Goal: Navigation & Orientation: Find specific page/section

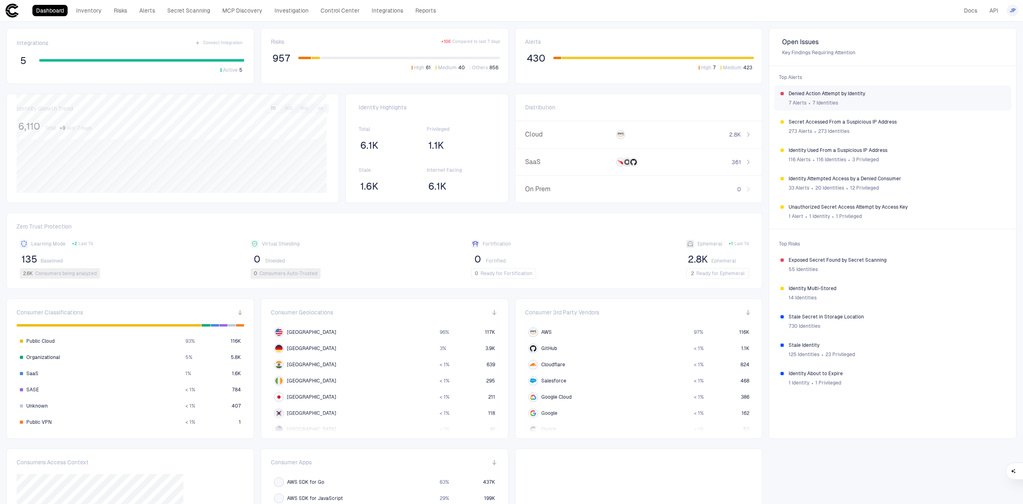
click at [868, 94] on span "Denied Action Attempt by Identity" at bounding box center [897, 93] width 216 height 6
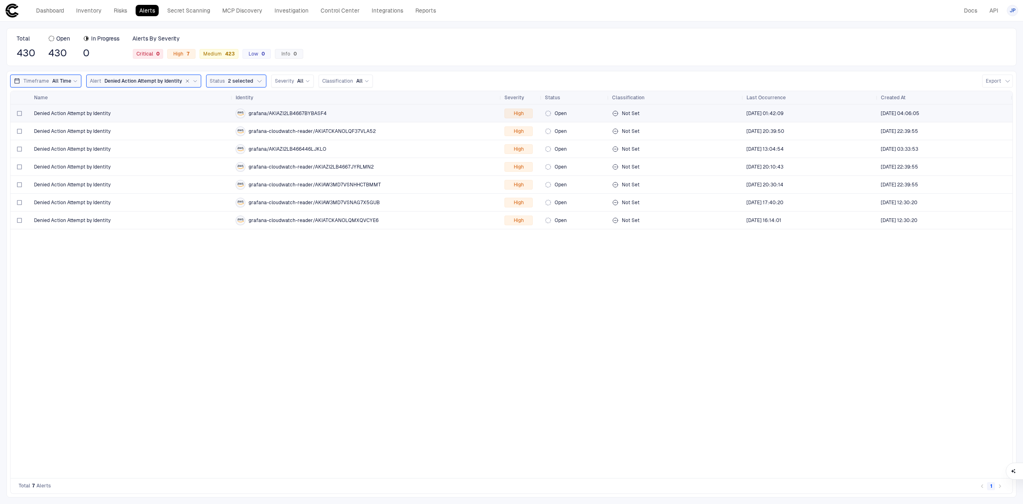
click at [201, 115] on div "Denied Action Attempt by Identity" at bounding box center [131, 113] width 195 height 6
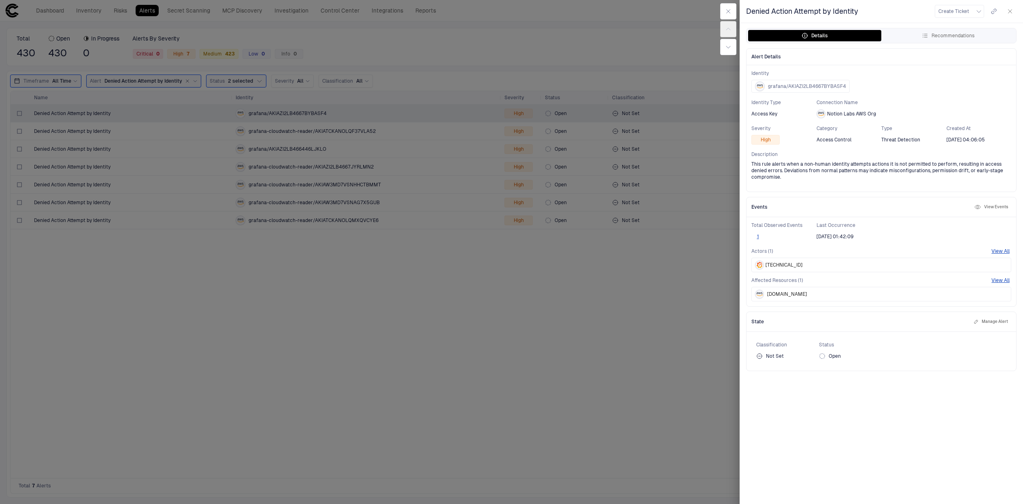
click at [198, 124] on div at bounding box center [511, 252] width 1023 height 504
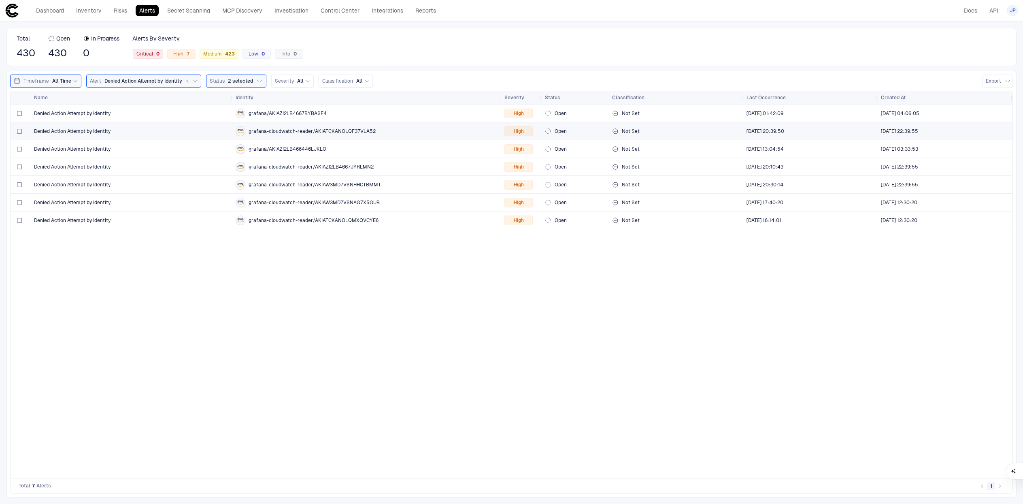
click at [198, 136] on div "Denied Action Attempt by Identity" at bounding box center [131, 131] width 195 height 17
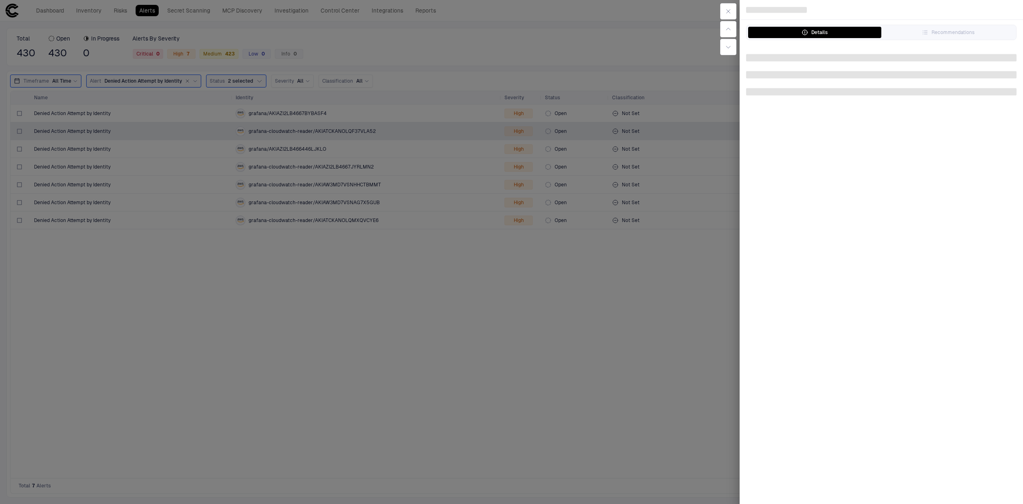
click at [198, 137] on div at bounding box center [511, 252] width 1023 height 504
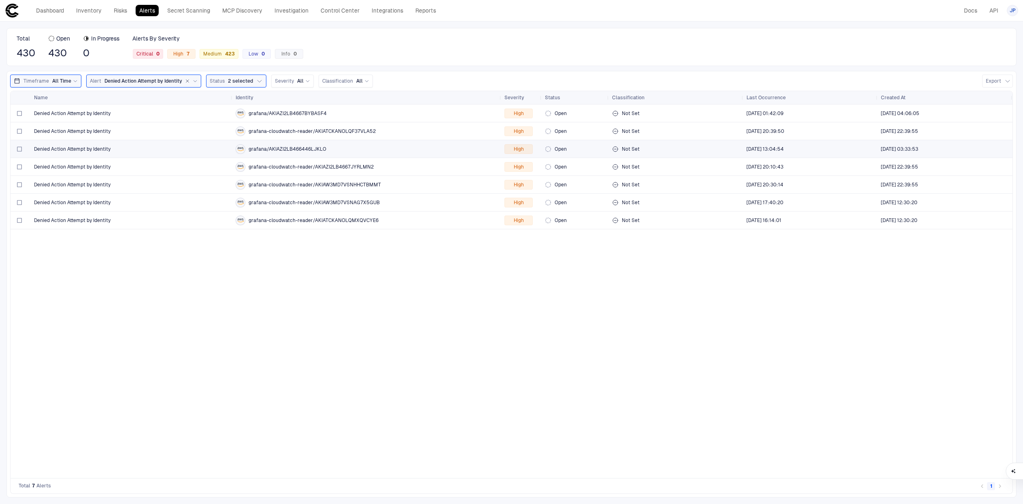
click at [194, 146] on div "Denied Action Attempt by Identity" at bounding box center [131, 149] width 195 height 6
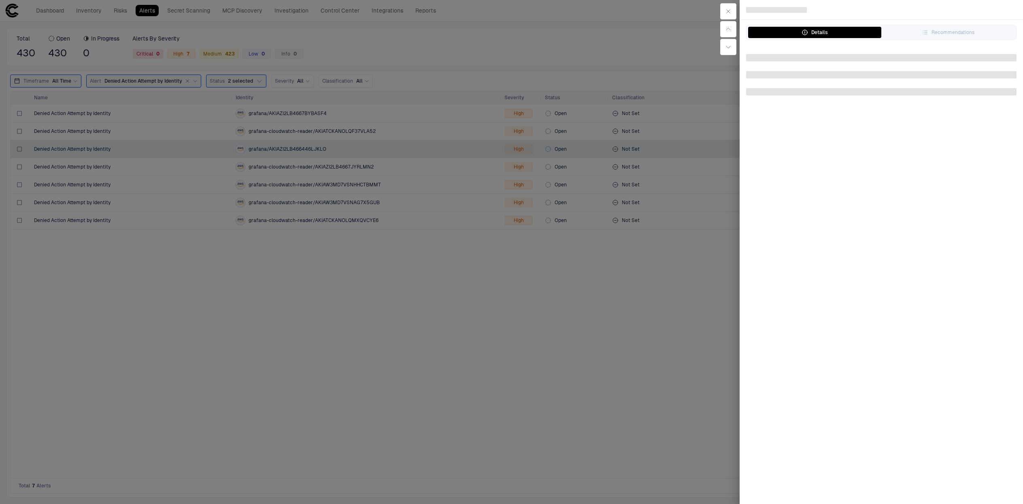
click at [194, 145] on div at bounding box center [511, 252] width 1023 height 504
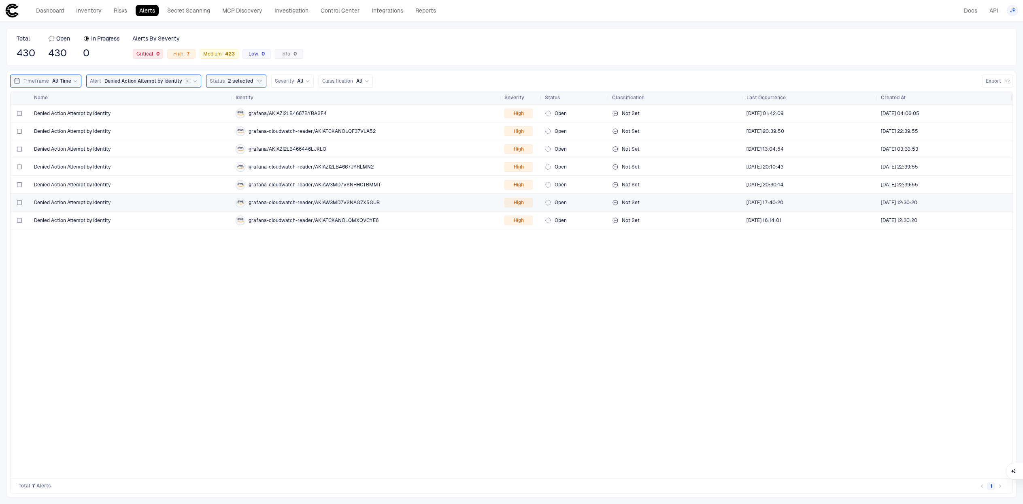
click at [187, 206] on div "Denied Action Attempt by Identity" at bounding box center [131, 202] width 195 height 17
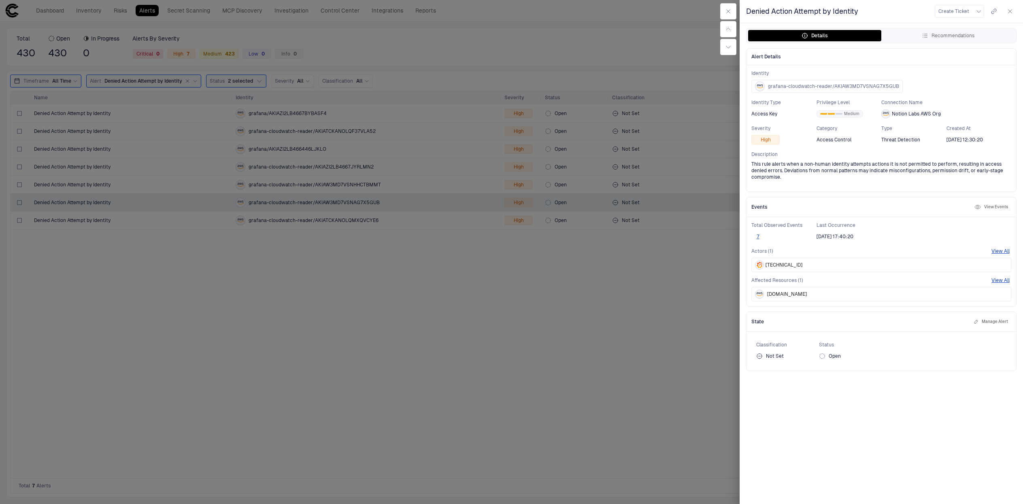
click at [196, 207] on div at bounding box center [511, 252] width 1023 height 504
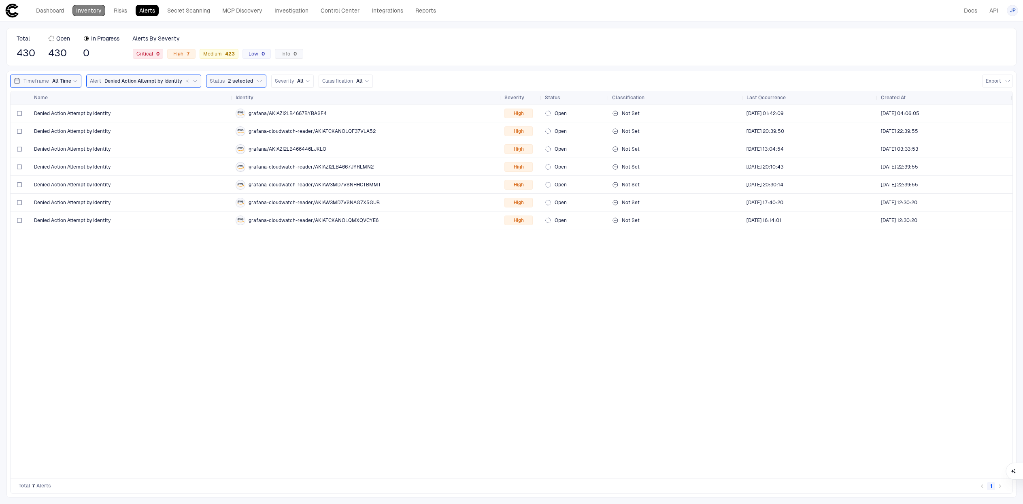
click at [92, 10] on link "Inventory" at bounding box center [88, 10] width 33 height 11
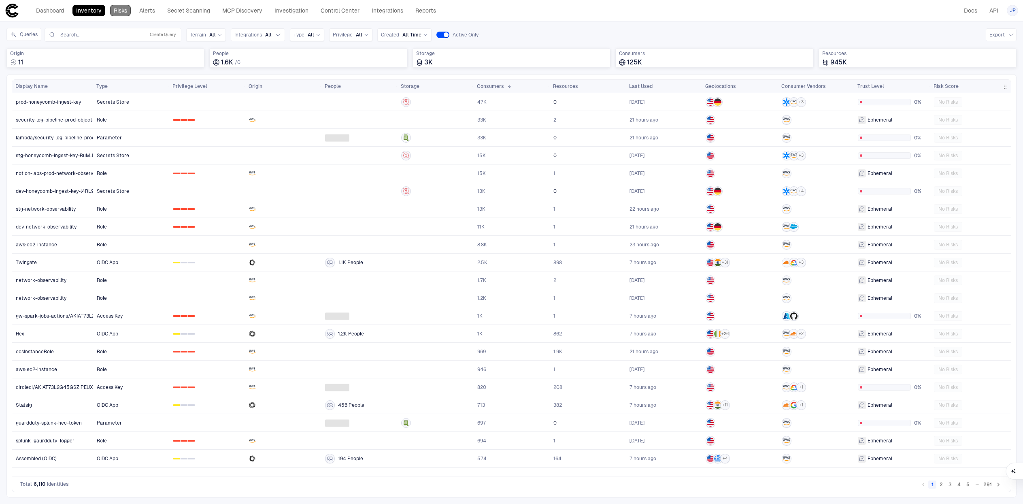
click at [115, 12] on link "Risks" at bounding box center [120, 10] width 21 height 11
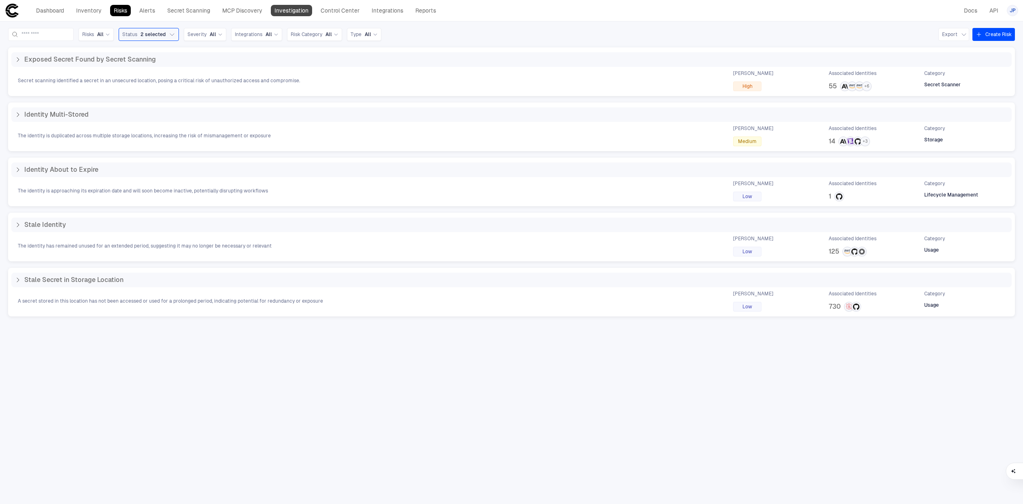
click at [295, 11] on link "Investigation" at bounding box center [291, 10] width 41 height 11
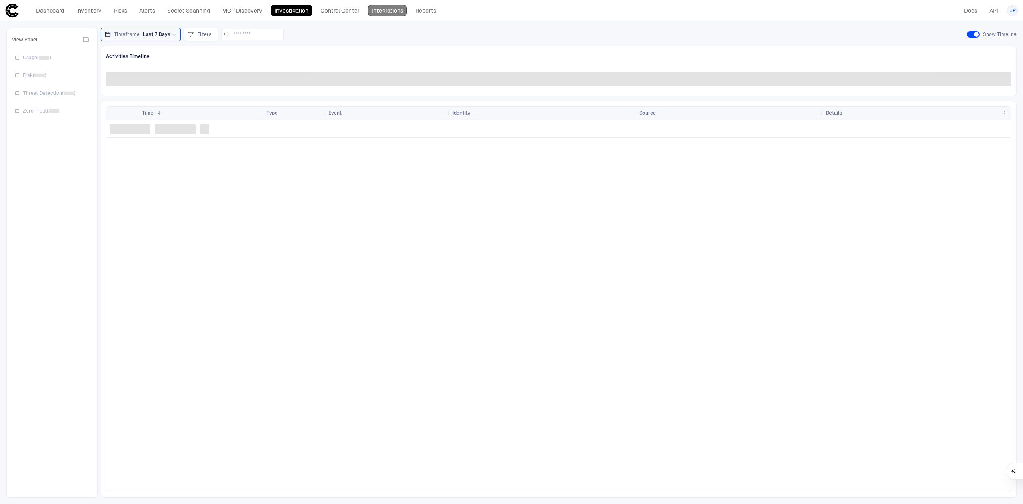
click at [386, 9] on link "Integrations" at bounding box center [387, 10] width 39 height 11
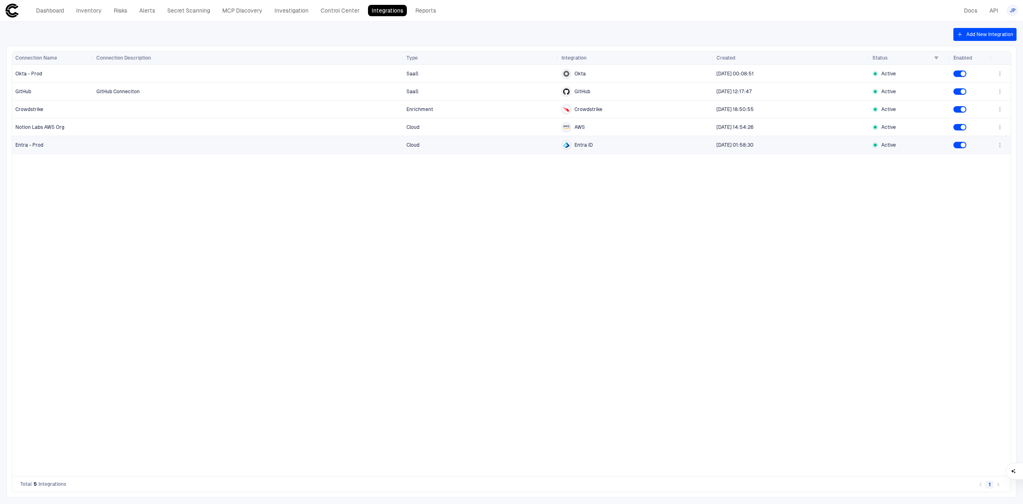
click at [257, 146] on div at bounding box center [248, 144] width 304 height 17
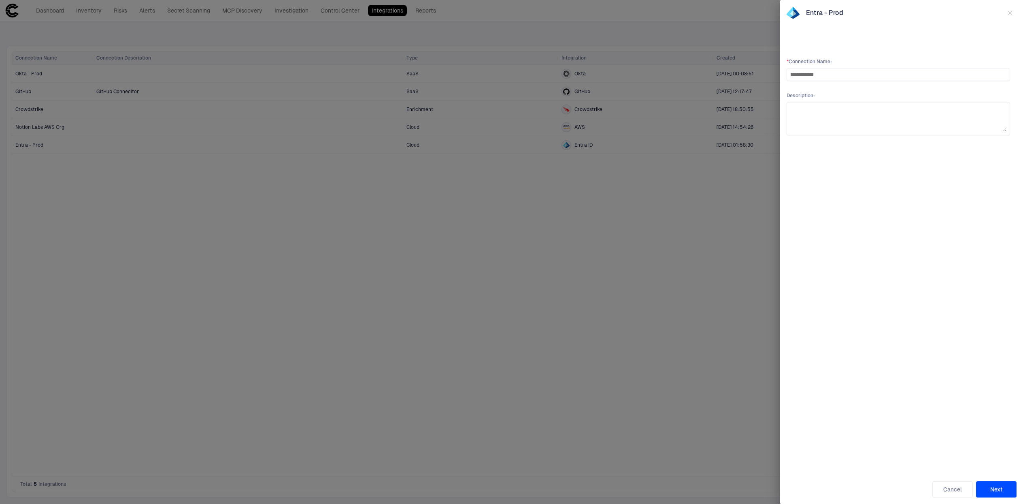
click at [257, 146] on div at bounding box center [511, 252] width 1023 height 504
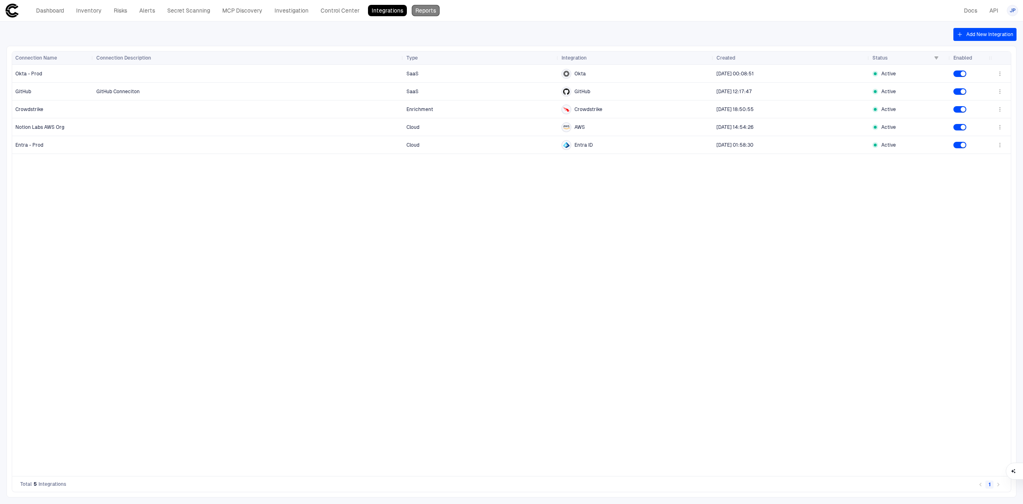
click at [436, 11] on link "Reports" at bounding box center [426, 10] width 28 height 11
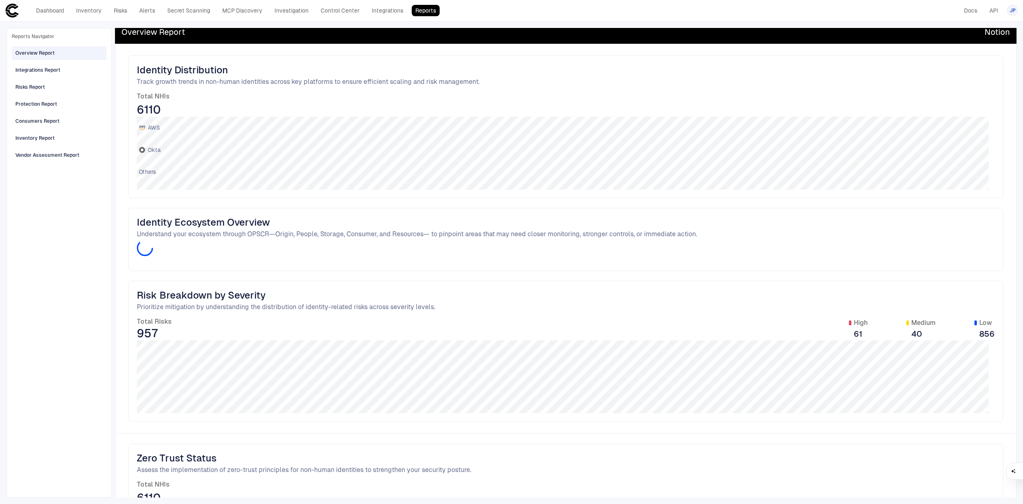
scroll to position [50, 0]
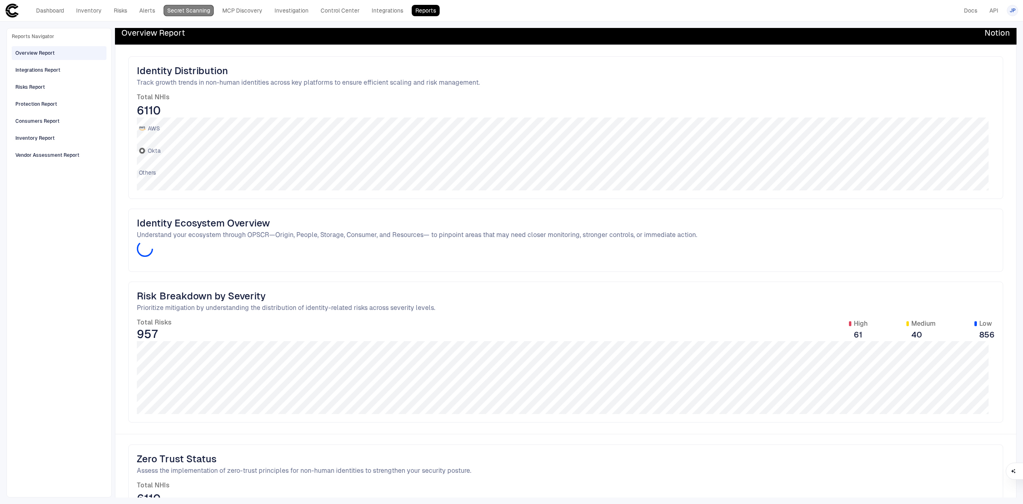
click at [186, 8] on link "Secret Scanning" at bounding box center [189, 10] width 50 height 11
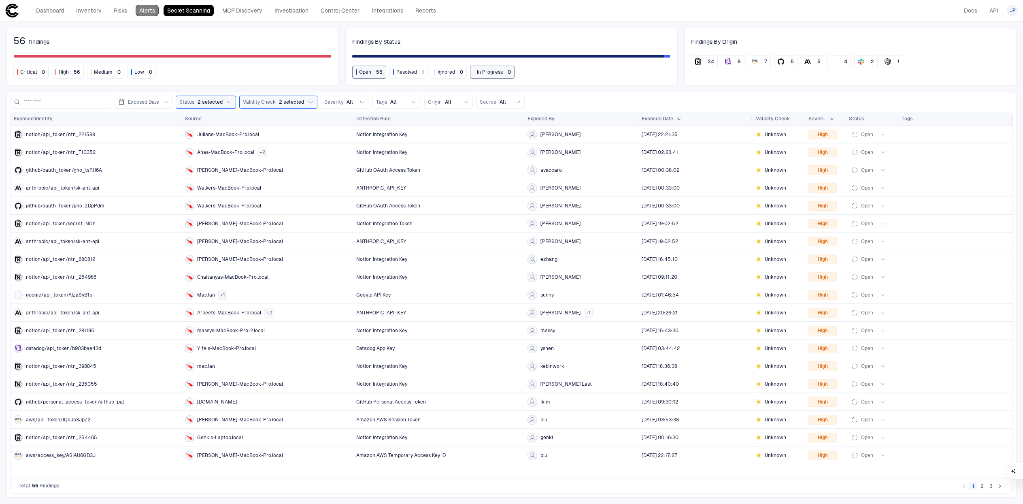
click at [149, 9] on link "Alerts" at bounding box center [147, 10] width 23 height 11
